Goal: Information Seeking & Learning: Learn about a topic

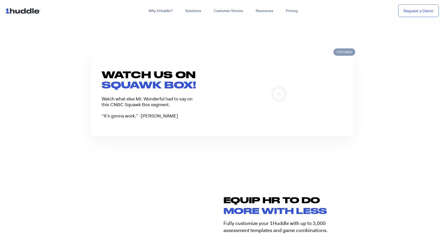
scroll to position [464, 0]
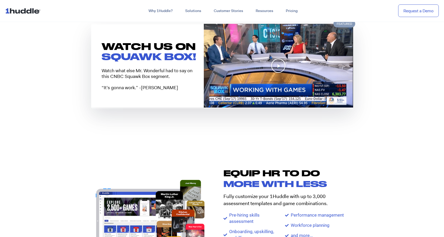
click at [256, 56] on img at bounding box center [278, 66] width 149 height 84
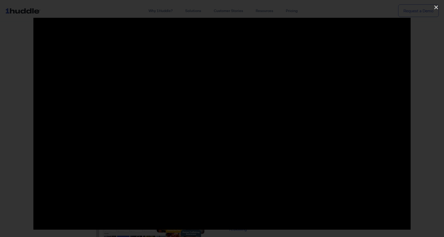
scroll to position [434, 0]
click at [436, 7] on icon "Close (Esc)" at bounding box center [435, 7] width 5 height 5
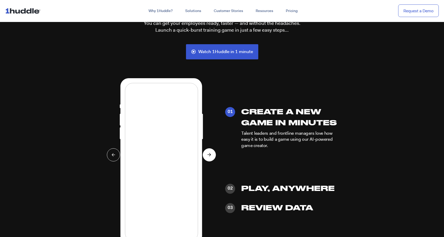
scroll to position [1228, 0]
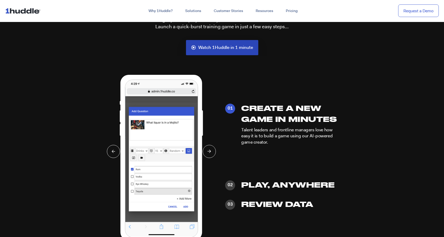
click at [220, 47] on span "Watch 1Huddle in 1 minute" at bounding box center [225, 47] width 55 height 5
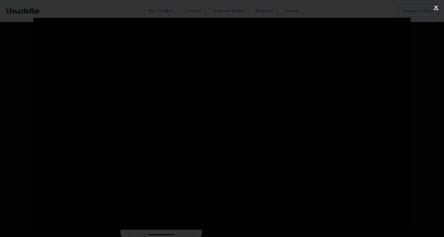
click at [436, 7] on icon "Close (Esc)" at bounding box center [435, 7] width 5 height 5
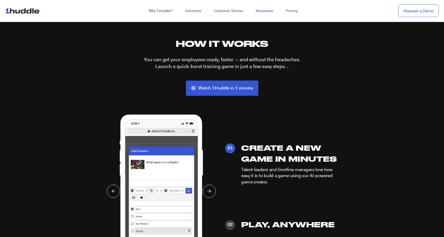
scroll to position [1234, 0]
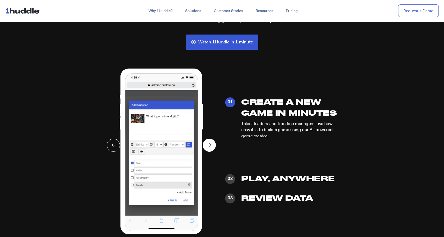
click at [209, 148] on button at bounding box center [209, 145] width 13 height 13
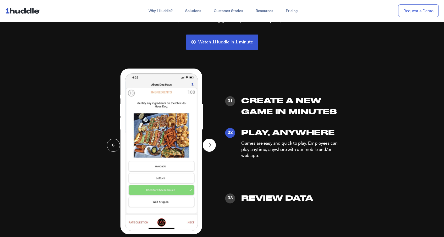
click at [209, 148] on button at bounding box center [209, 145] width 13 height 13
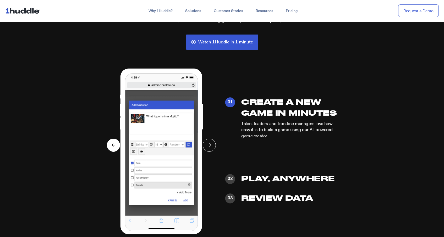
click at [112, 150] on button at bounding box center [113, 145] width 13 height 13
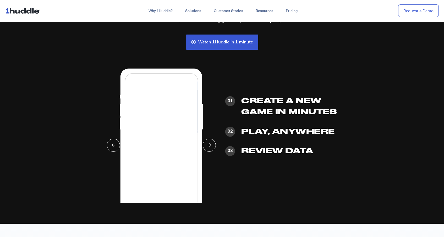
click at [223, 144] on ul "01 Create a New Game in Minutes Talent leaders and frontline managers love how …" at bounding box center [282, 134] width 121 height 122
click at [211, 146] on button at bounding box center [209, 145] width 13 height 13
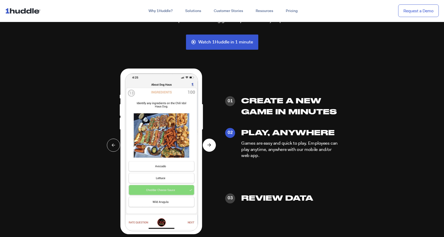
click at [211, 146] on button at bounding box center [209, 145] width 13 height 13
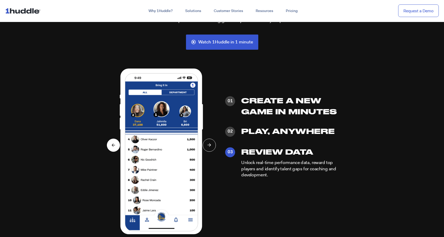
click at [109, 146] on button at bounding box center [113, 145] width 13 height 13
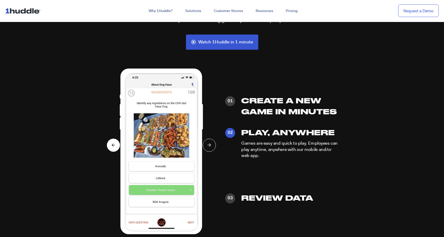
click at [110, 146] on button at bounding box center [113, 145] width 13 height 13
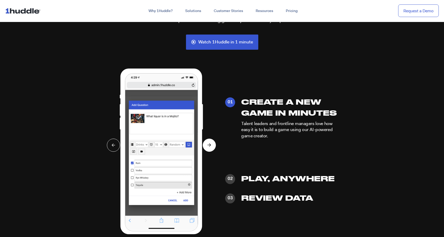
click at [208, 146] on icon at bounding box center [209, 144] width 4 height 3
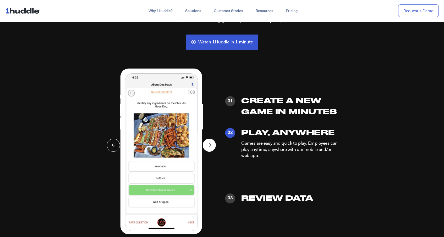
click at [208, 146] on icon at bounding box center [209, 144] width 4 height 3
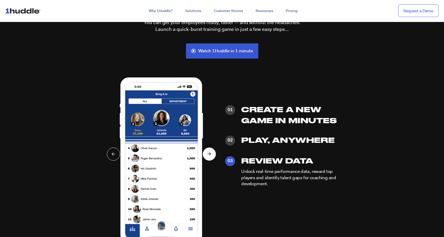
scroll to position [1253, 0]
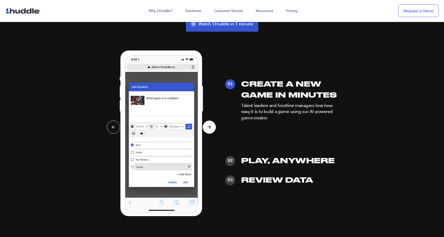
click at [208, 128] on icon at bounding box center [209, 126] width 4 height 3
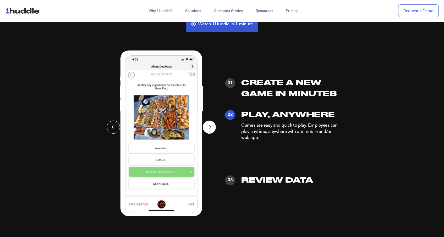
click at [208, 128] on icon at bounding box center [209, 126] width 4 height 3
click at [207, 128] on button at bounding box center [209, 127] width 13 height 13
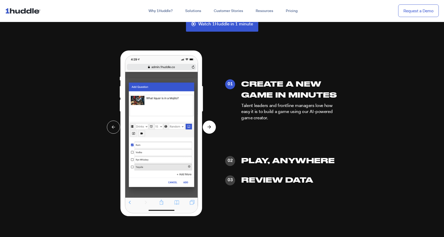
click at [214, 131] on button at bounding box center [209, 127] width 13 height 13
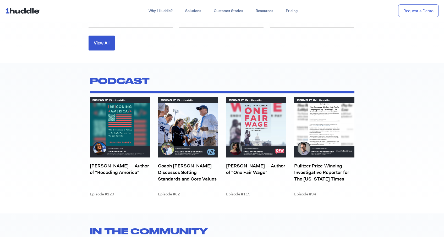
scroll to position [1901, 0]
